Goal: Task Accomplishment & Management: Manage account settings

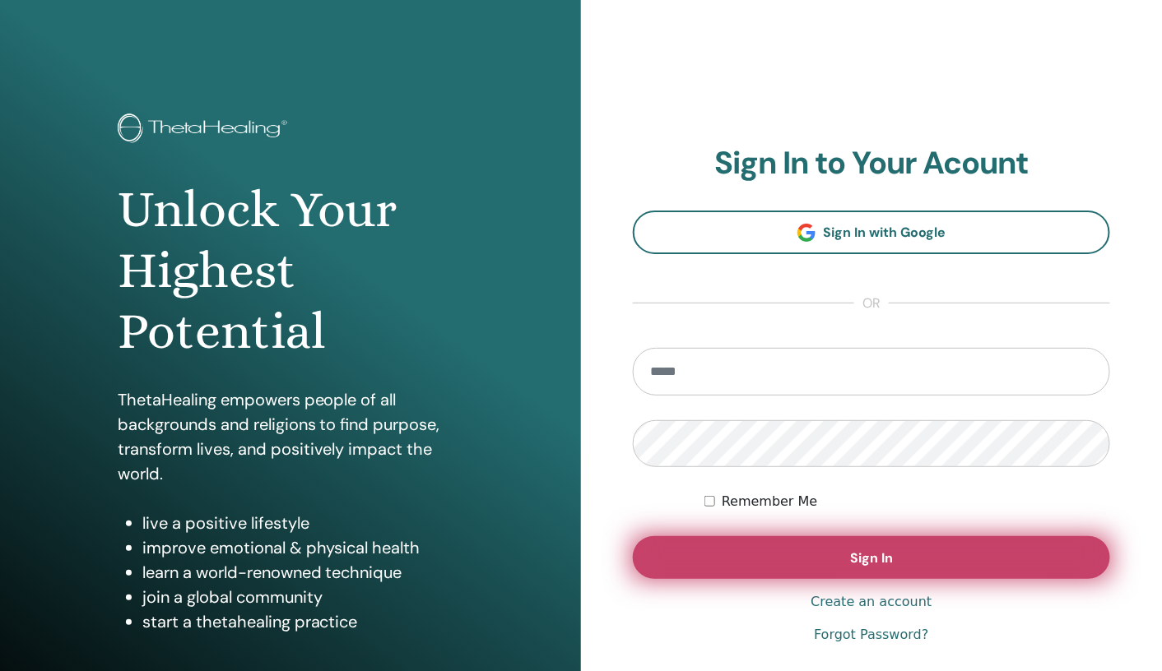
type input "**********"
click at [825, 558] on button "Sign In" at bounding box center [871, 557] width 477 height 43
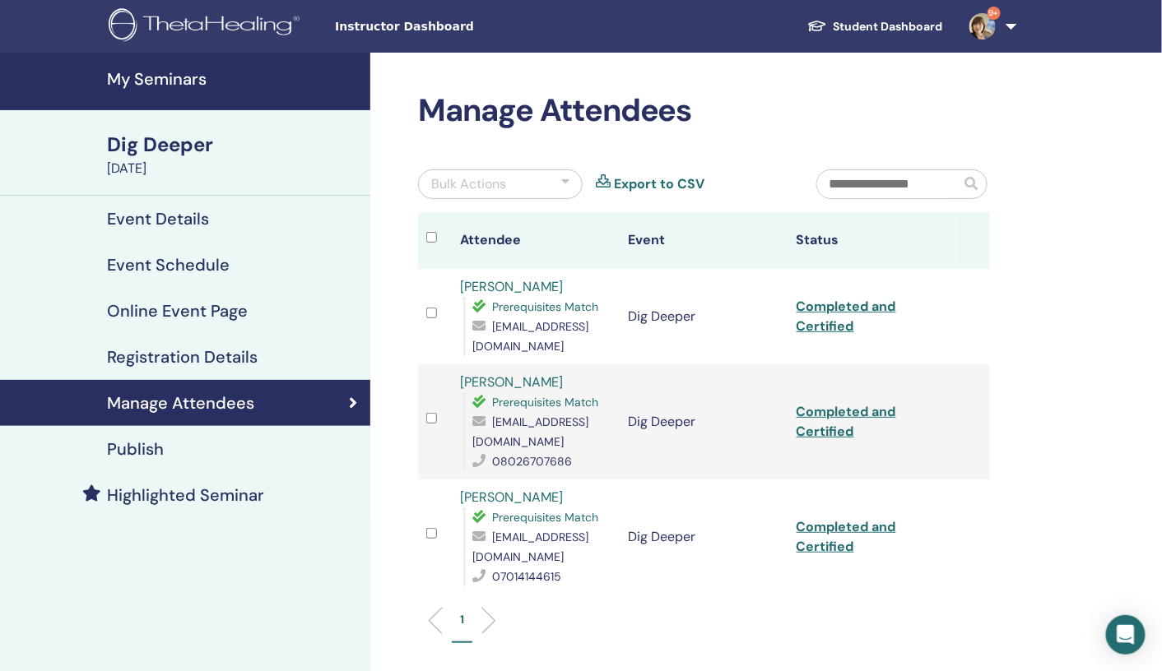
click at [161, 80] on h4 "My Seminars" at bounding box center [233, 79] width 253 height 20
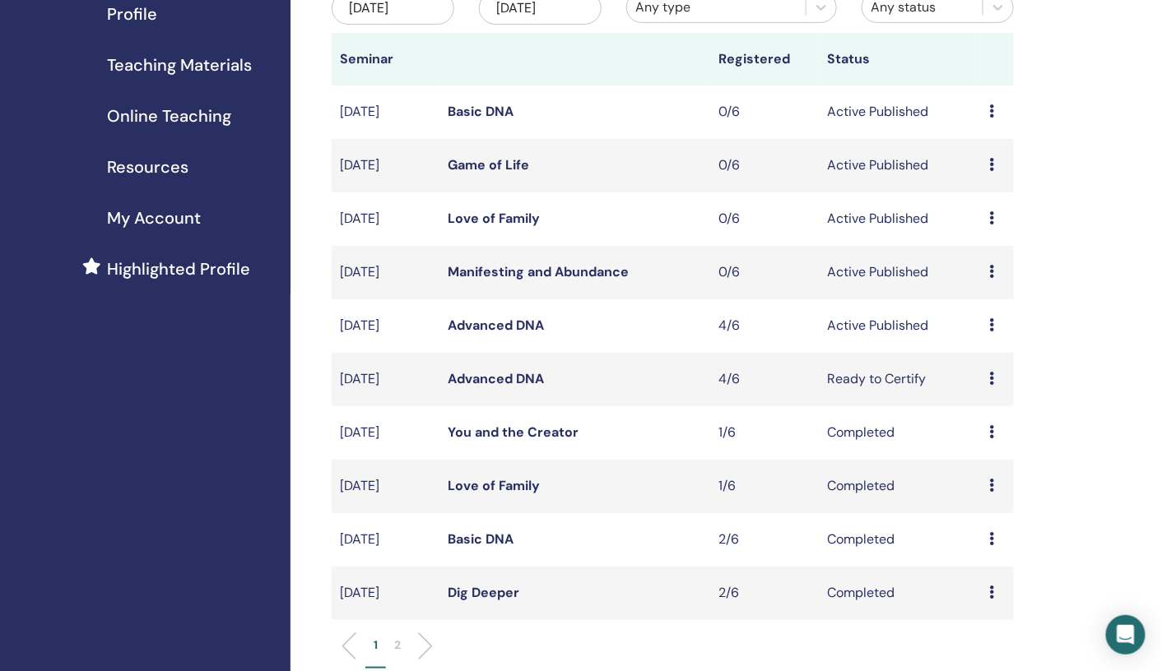
scroll to position [227, 0]
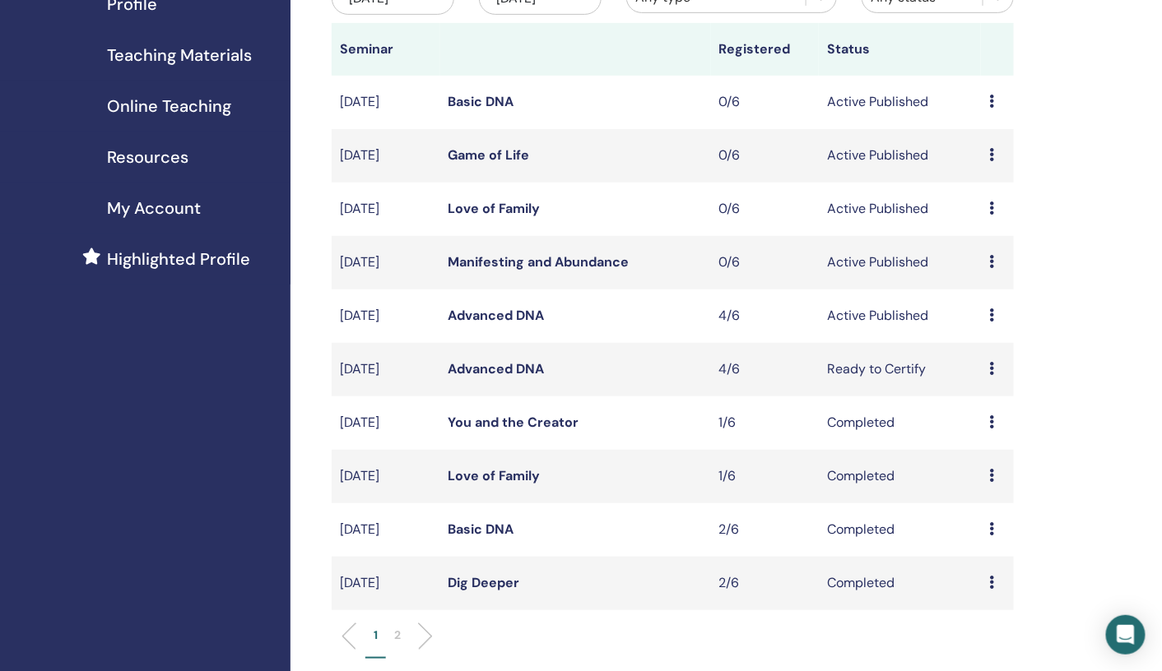
click at [992, 369] on icon at bounding box center [991, 368] width 5 height 13
click at [919, 369] on td "Ready to Certify" at bounding box center [900, 369] width 162 height 53
click at [901, 374] on td "Ready to Certify" at bounding box center [900, 369] width 162 height 53
click at [993, 374] on icon at bounding box center [991, 368] width 5 height 13
click at [989, 439] on link "Attendees" at bounding box center [989, 436] width 63 height 17
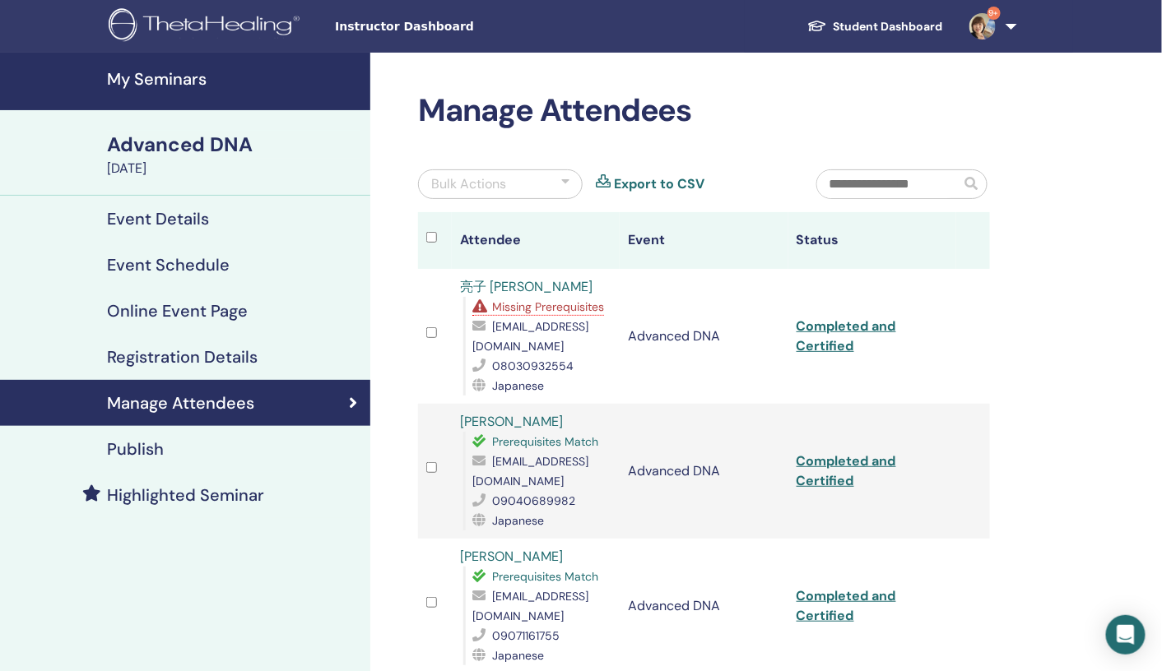
click at [183, 80] on h4 "My Seminars" at bounding box center [233, 79] width 253 height 20
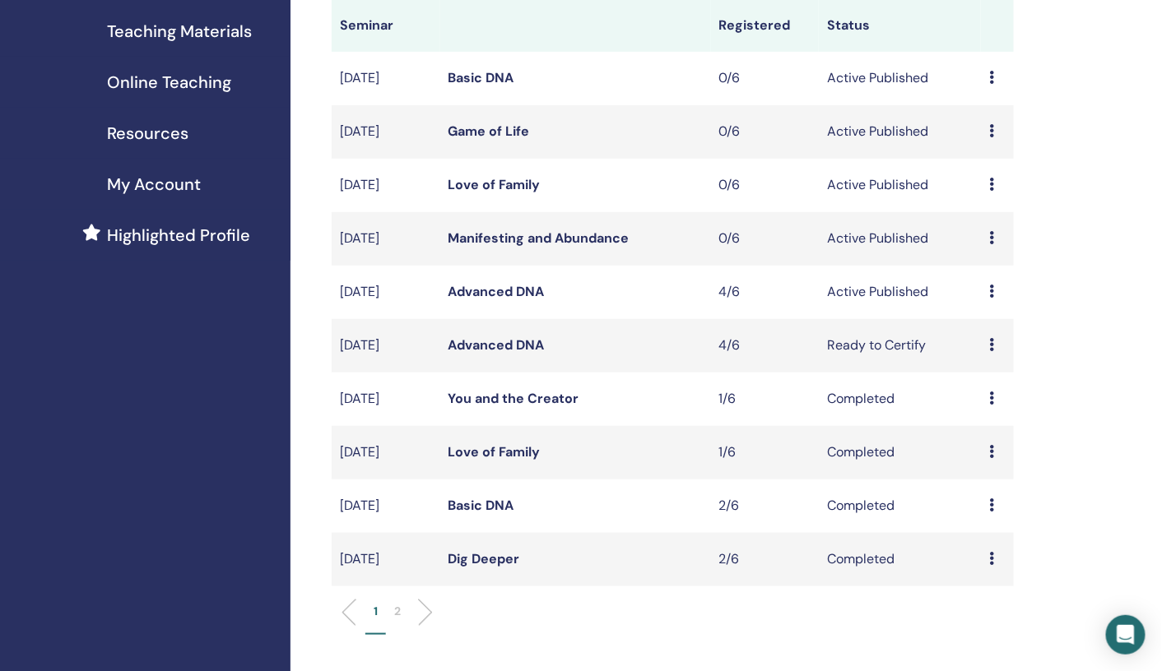
scroll to position [260, 0]
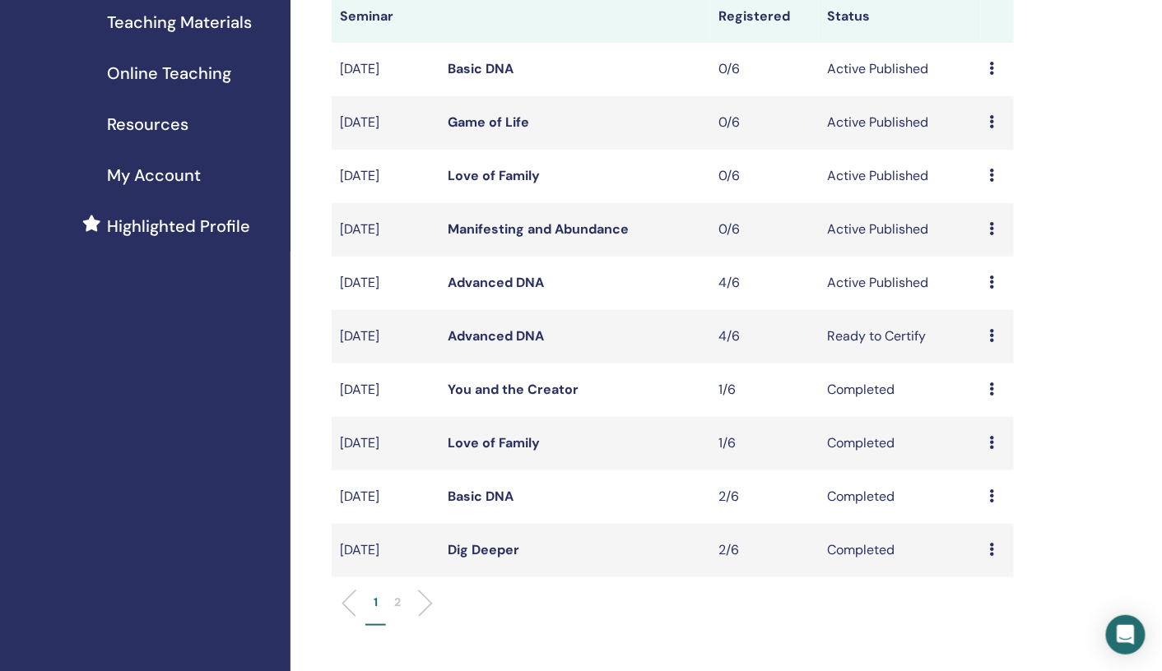
click at [994, 284] on icon at bounding box center [991, 282] width 5 height 13
click at [1000, 346] on link "Attendees" at bounding box center [990, 346] width 63 height 17
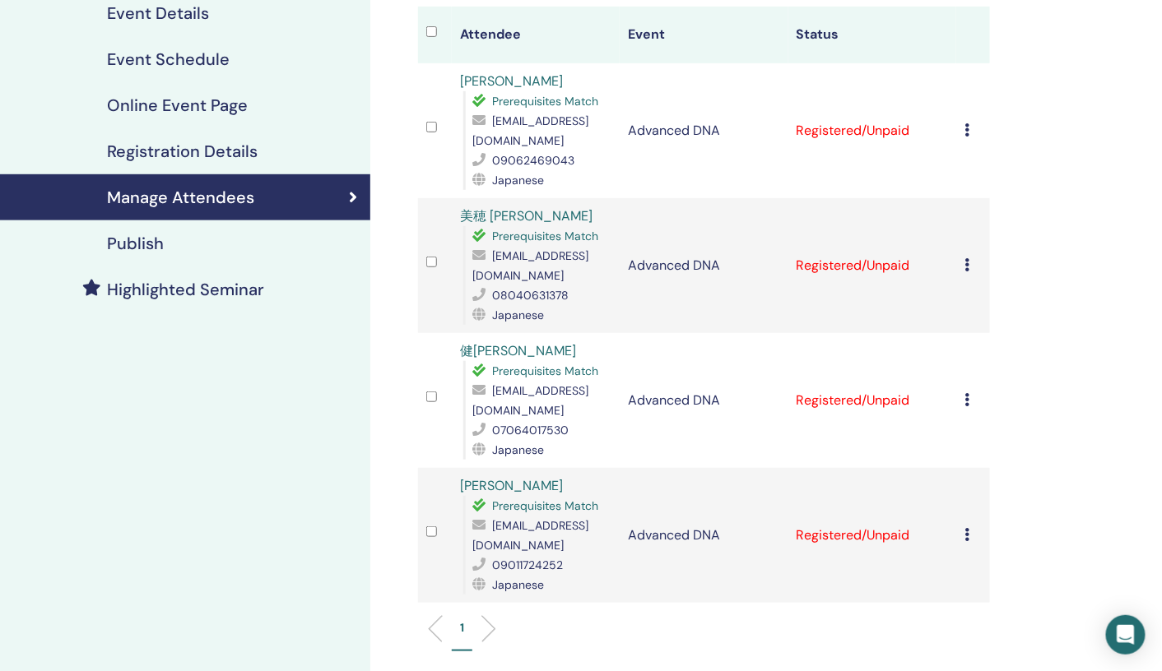
scroll to position [232, 0]
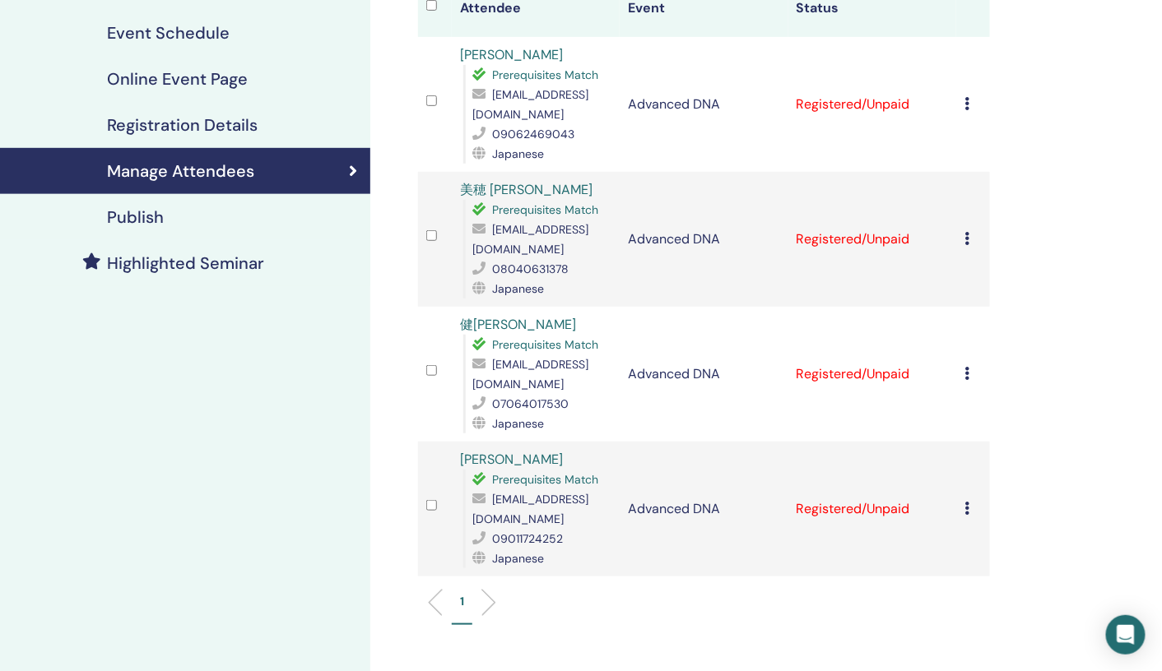
click at [968, 367] on icon at bounding box center [966, 373] width 5 height 13
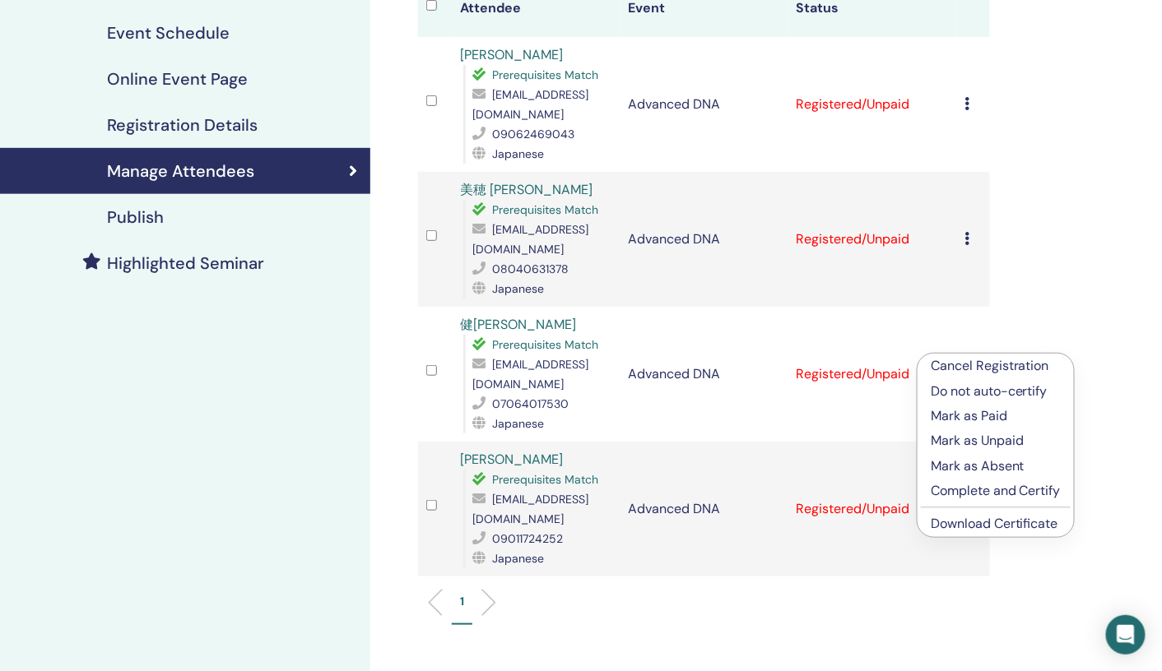
drag, startPoint x: 1034, startPoint y: 467, endPoint x: 996, endPoint y: 467, distance: 37.9
click at [996, 467] on p "Mark as Absent" at bounding box center [996, 467] width 130 height 20
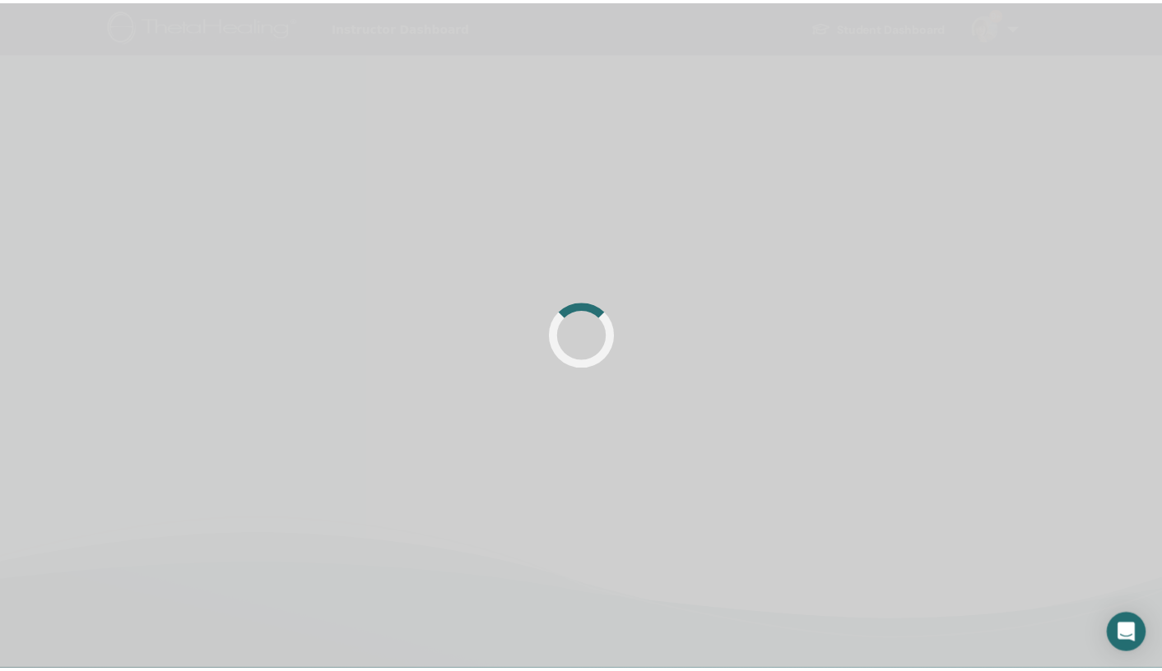
scroll to position [232, 0]
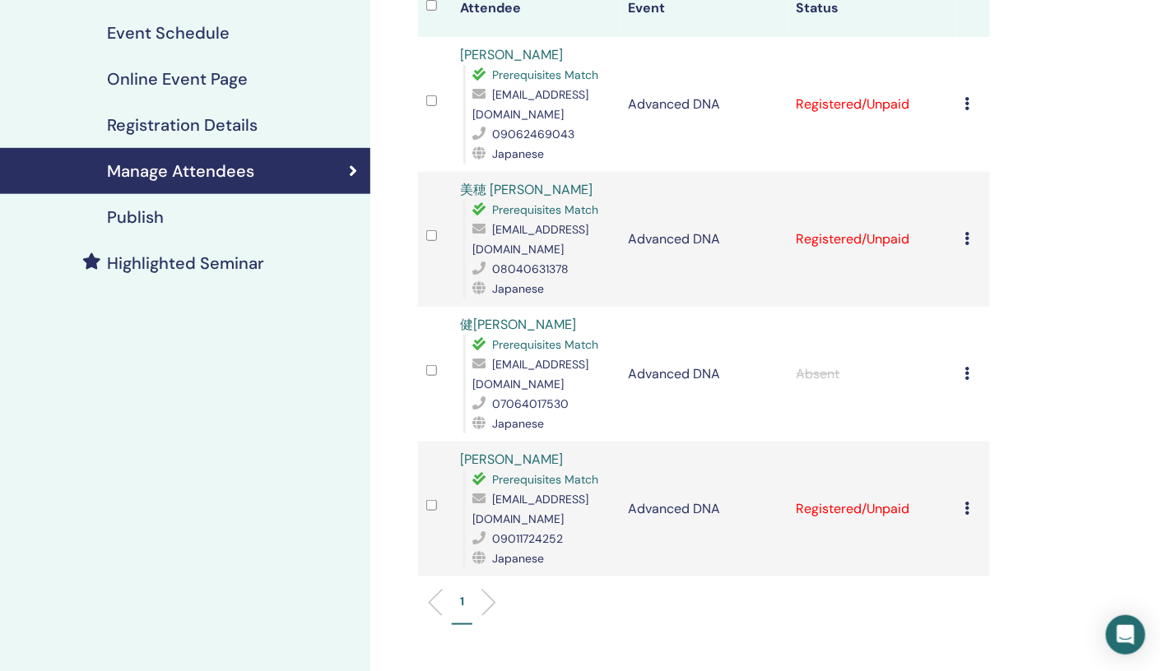
click at [966, 367] on icon at bounding box center [966, 373] width 5 height 13
